Goal: Task Accomplishment & Management: Use online tool/utility

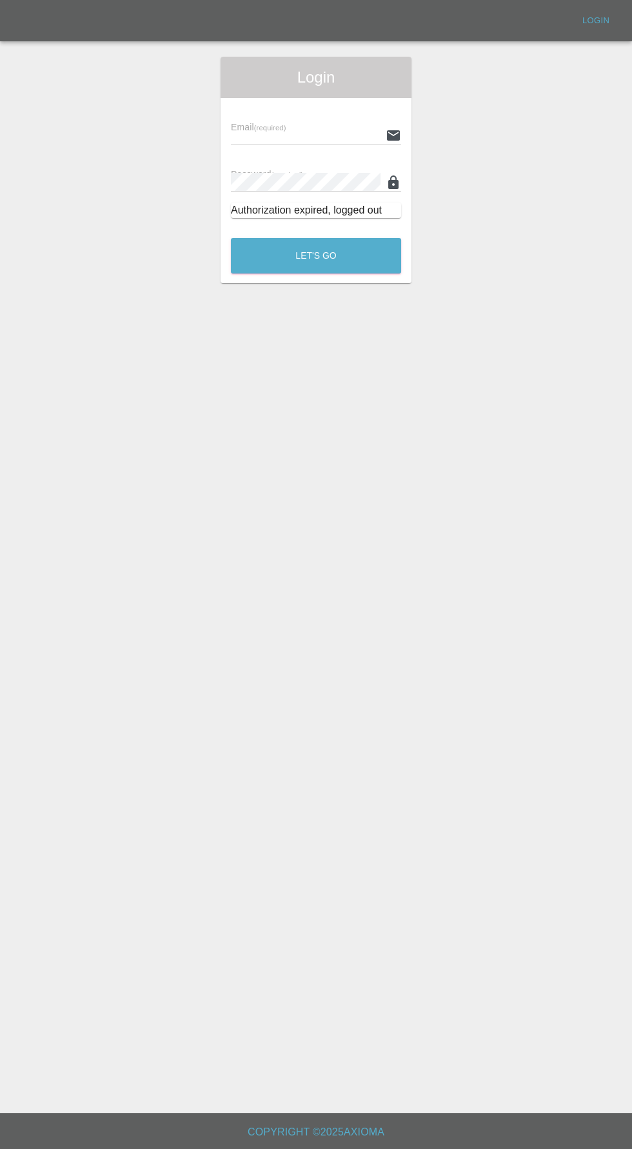
click at [303, 133] on input "text" at bounding box center [306, 135] width 150 height 19
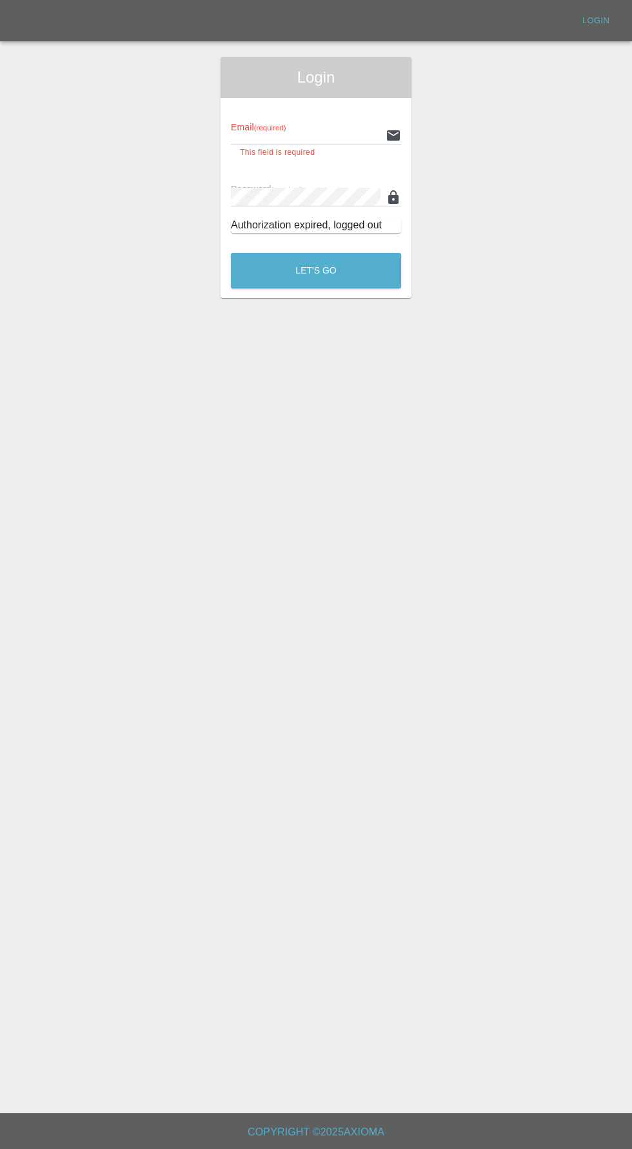
type input "[EMAIL_ADDRESS][DOMAIN_NAME]"
click at [231, 253] on button "Let's Go" at bounding box center [316, 270] width 170 height 35
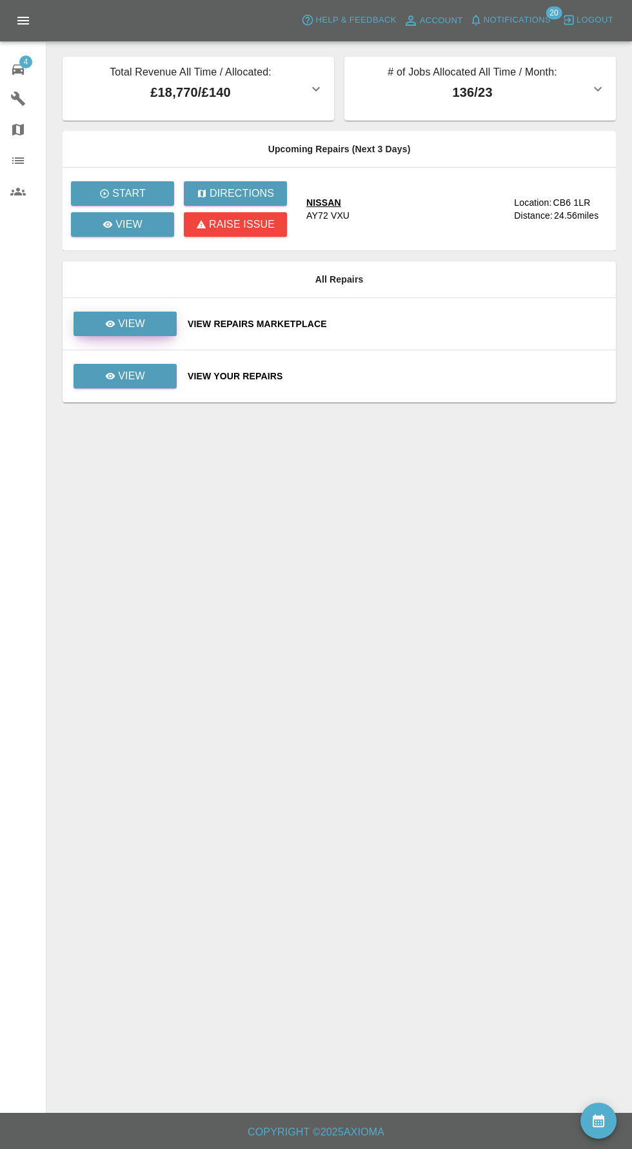
click at [128, 325] on p "View" at bounding box center [131, 323] width 27 height 15
